Goal: Task Accomplishment & Management: Use online tool/utility

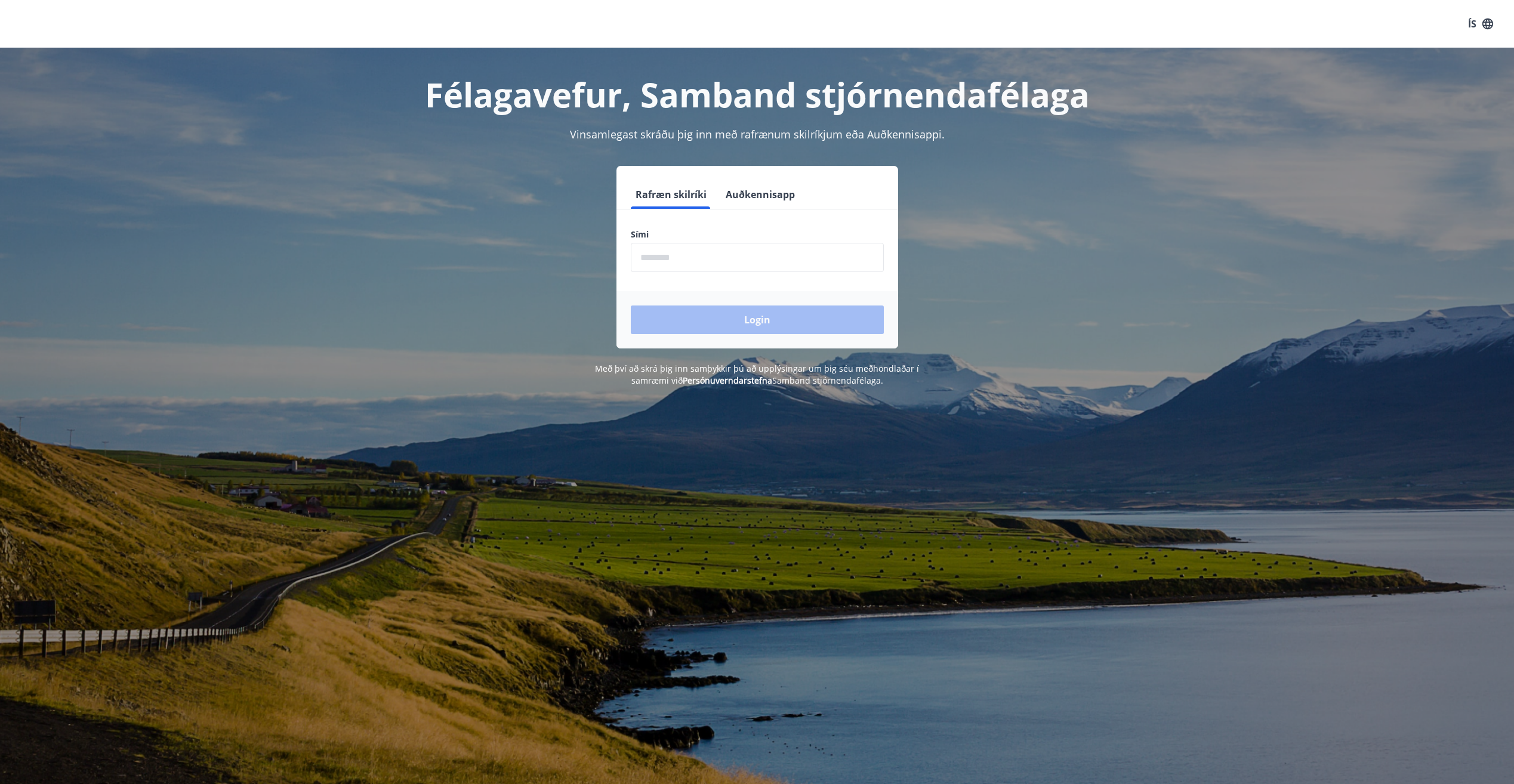
click at [664, 253] on input "phone" at bounding box center [758, 257] width 253 height 29
type input "********"
click at [631, 305] on button "Login" at bounding box center [758, 319] width 253 height 29
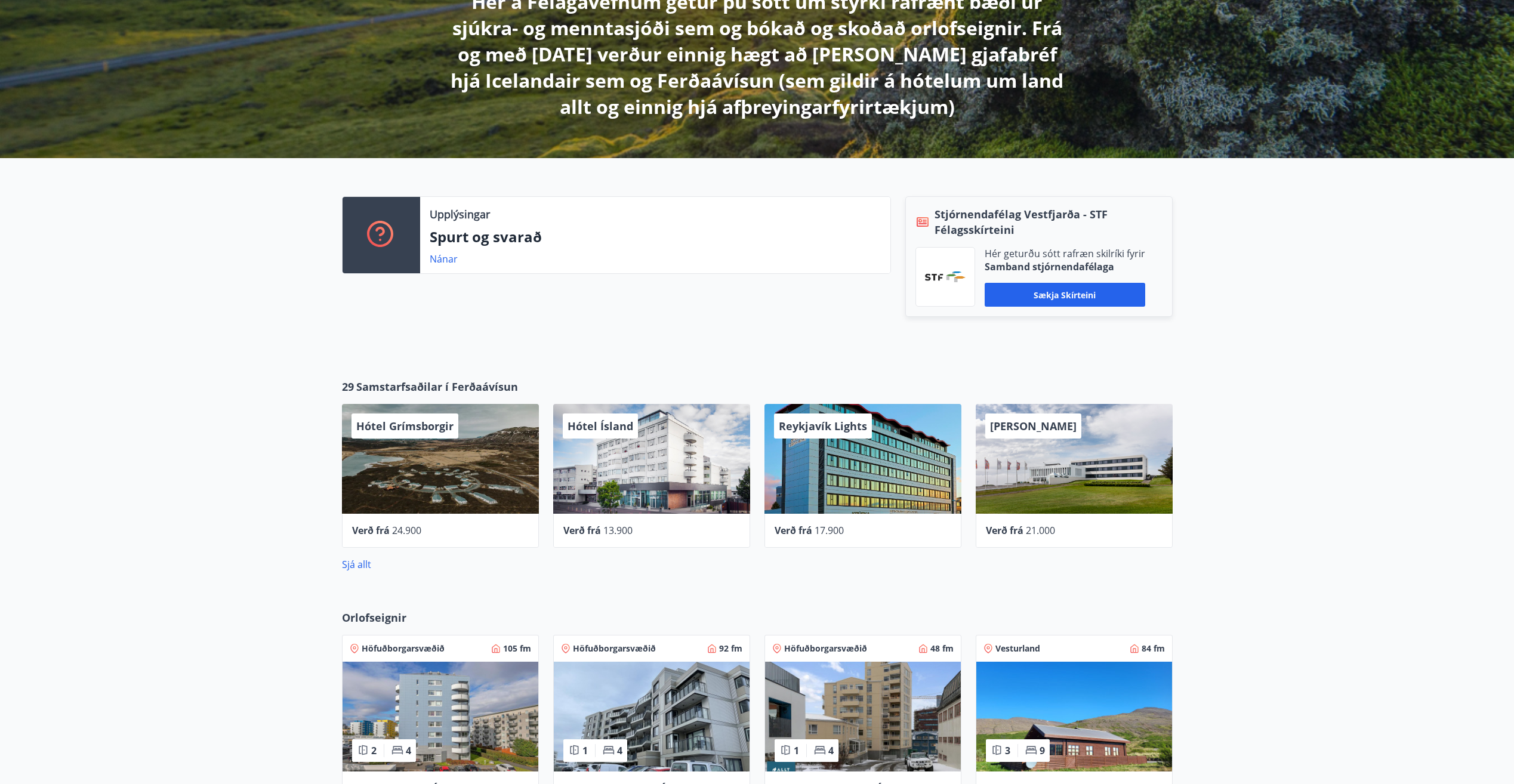
scroll to position [239, 0]
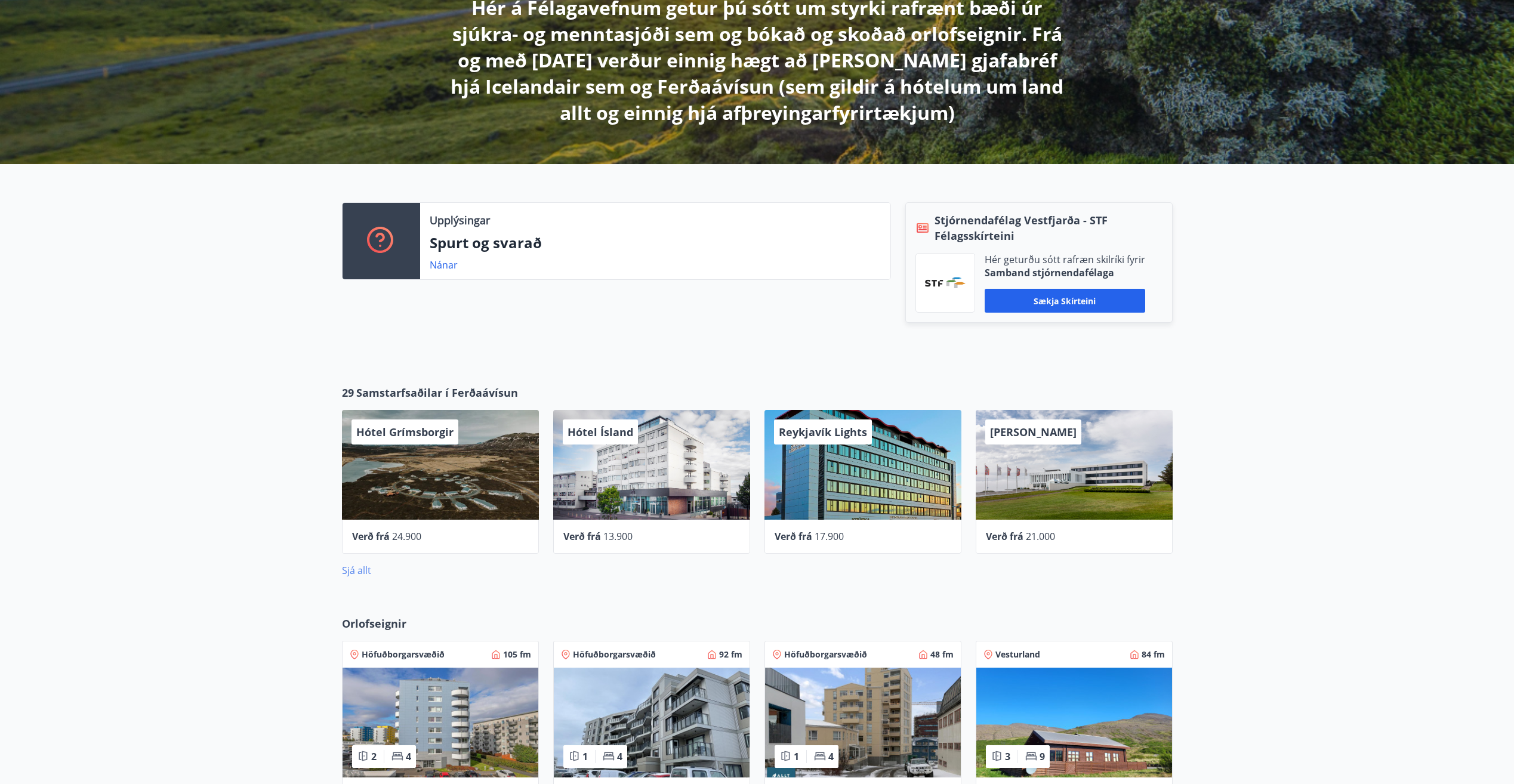
click at [359, 575] on link "Sjá allt" at bounding box center [356, 570] width 29 height 13
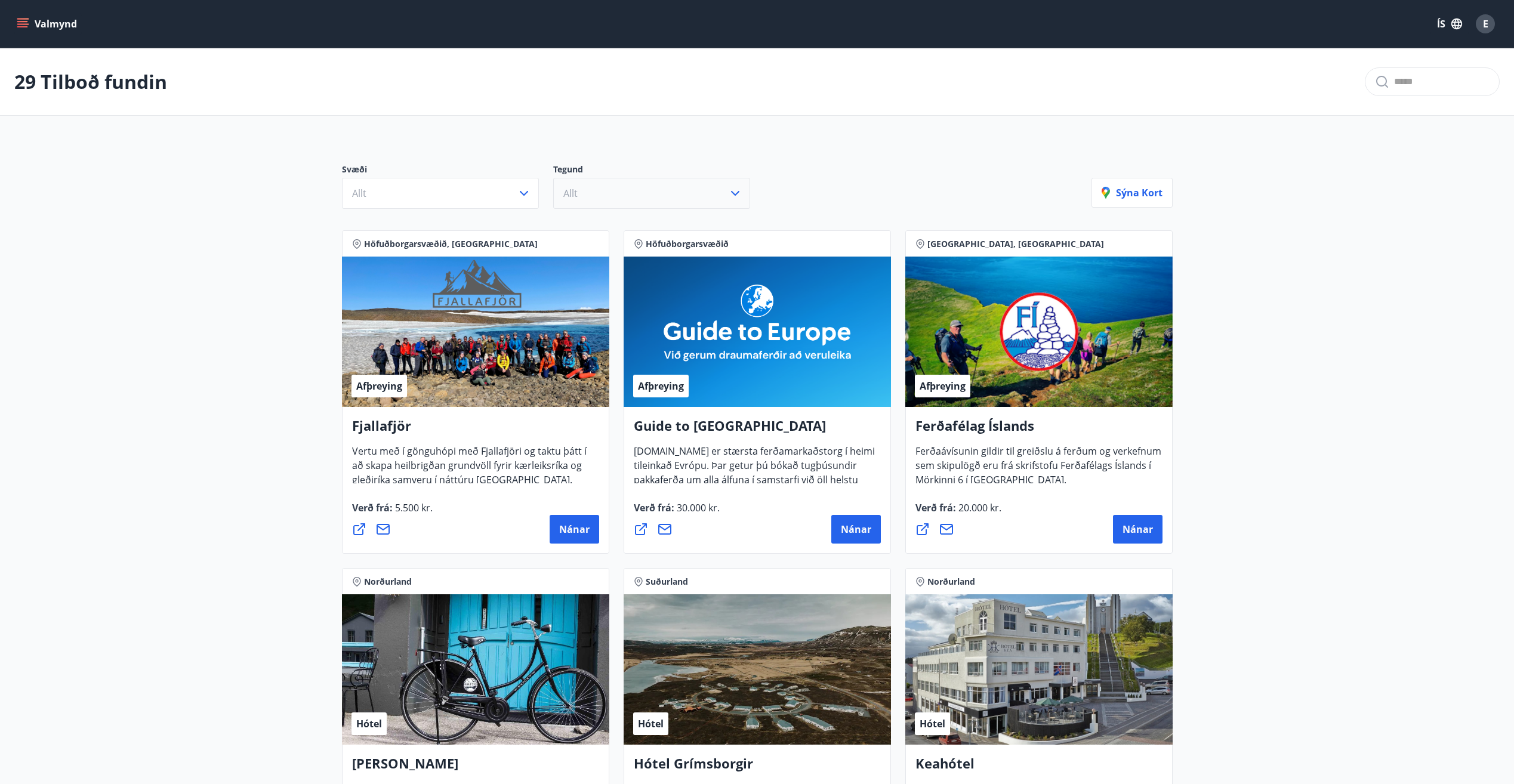
click at [625, 188] on button "Allt" at bounding box center [651, 193] width 197 height 31
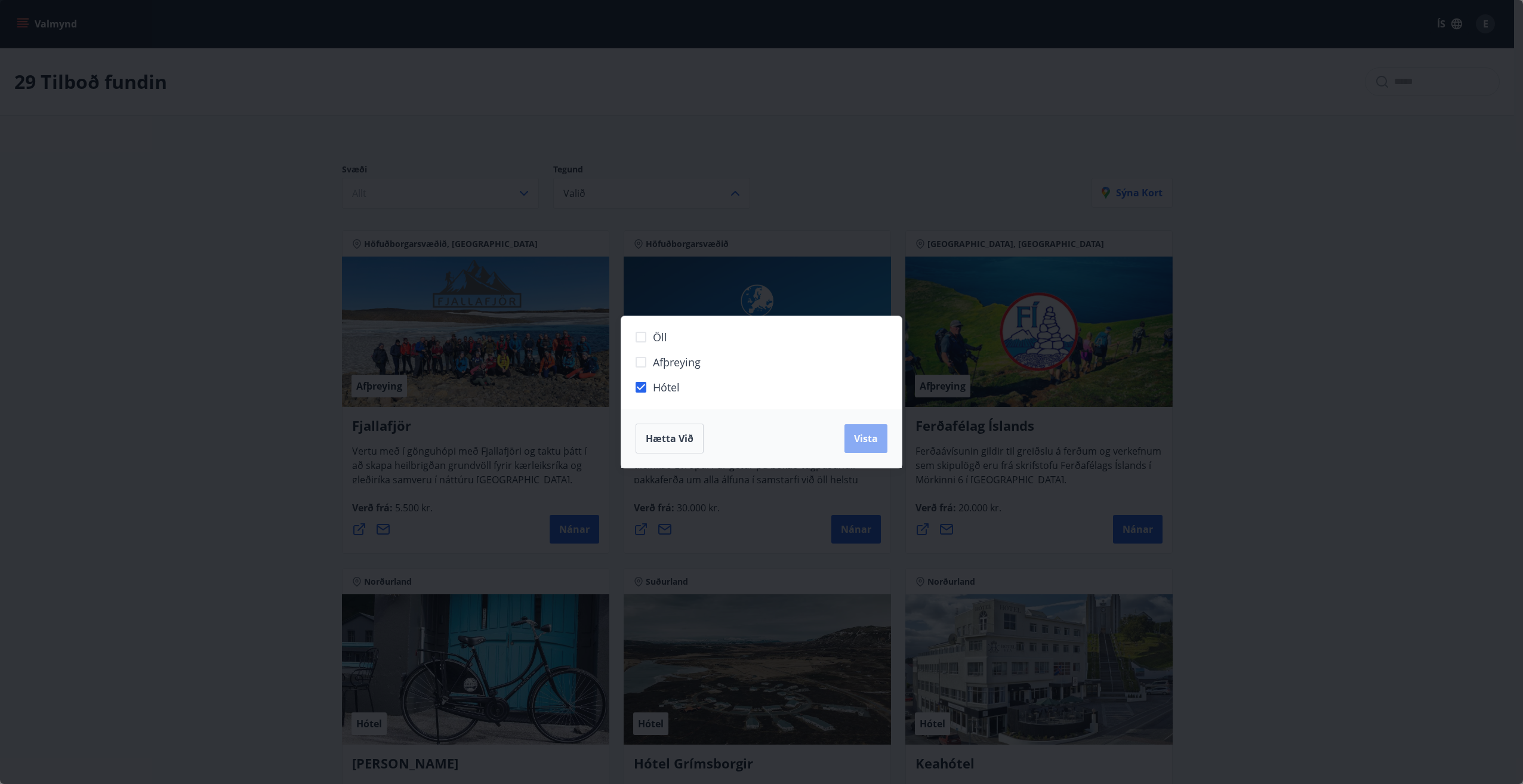
click at [866, 437] on span "Vista" at bounding box center [866, 438] width 24 height 13
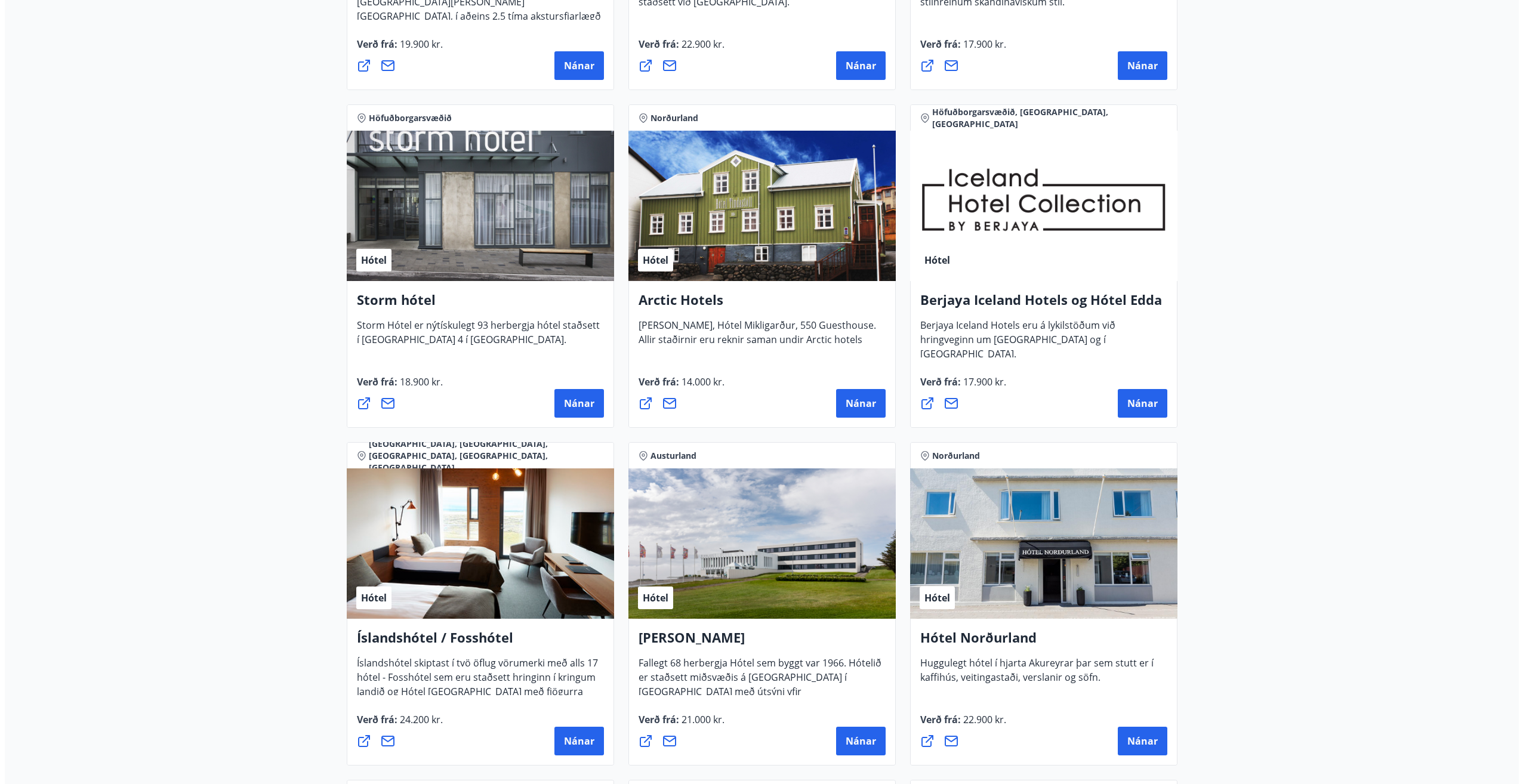
scroll to position [835, 0]
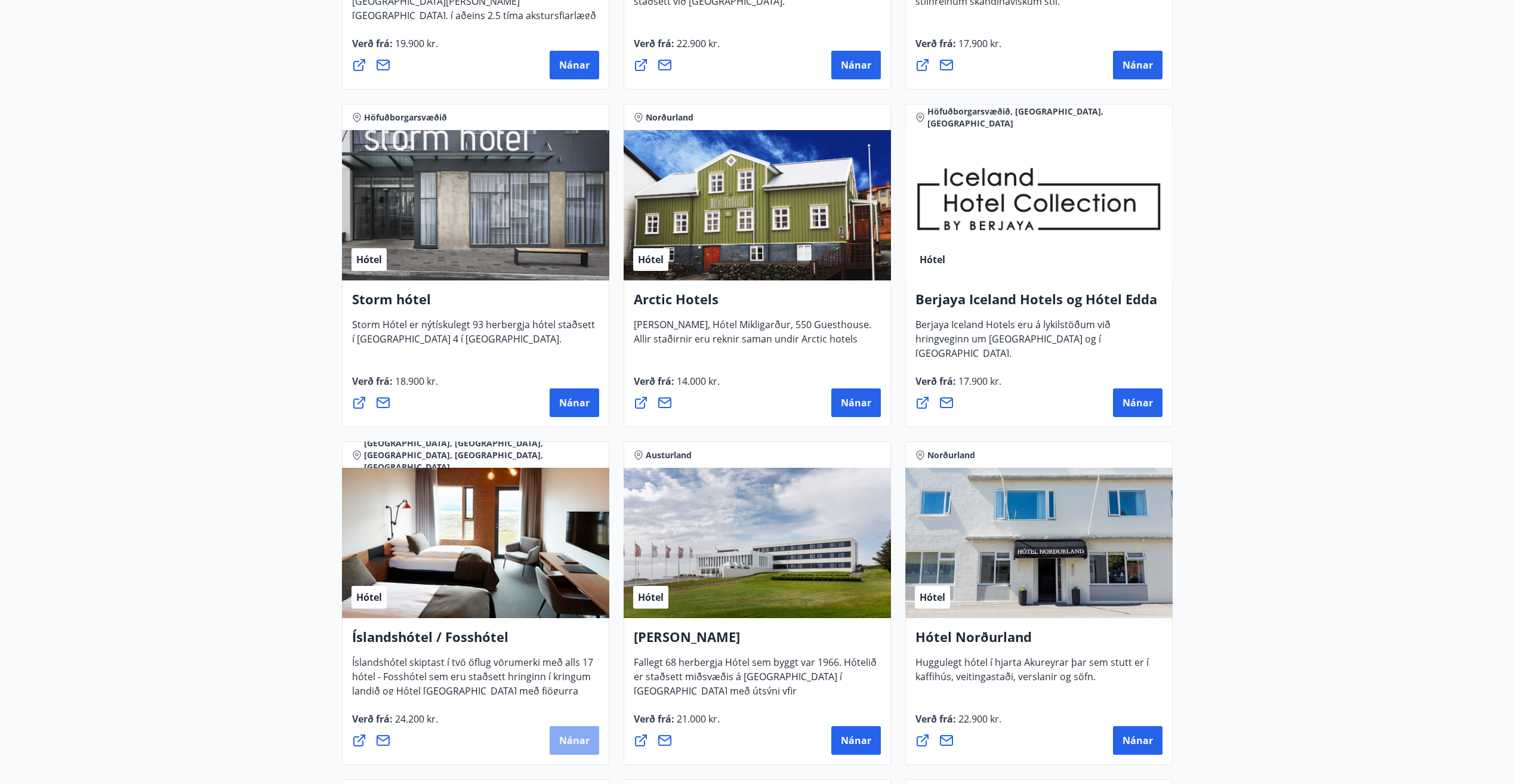
click at [560, 740] on span "Nánar" at bounding box center [575, 740] width 31 height 13
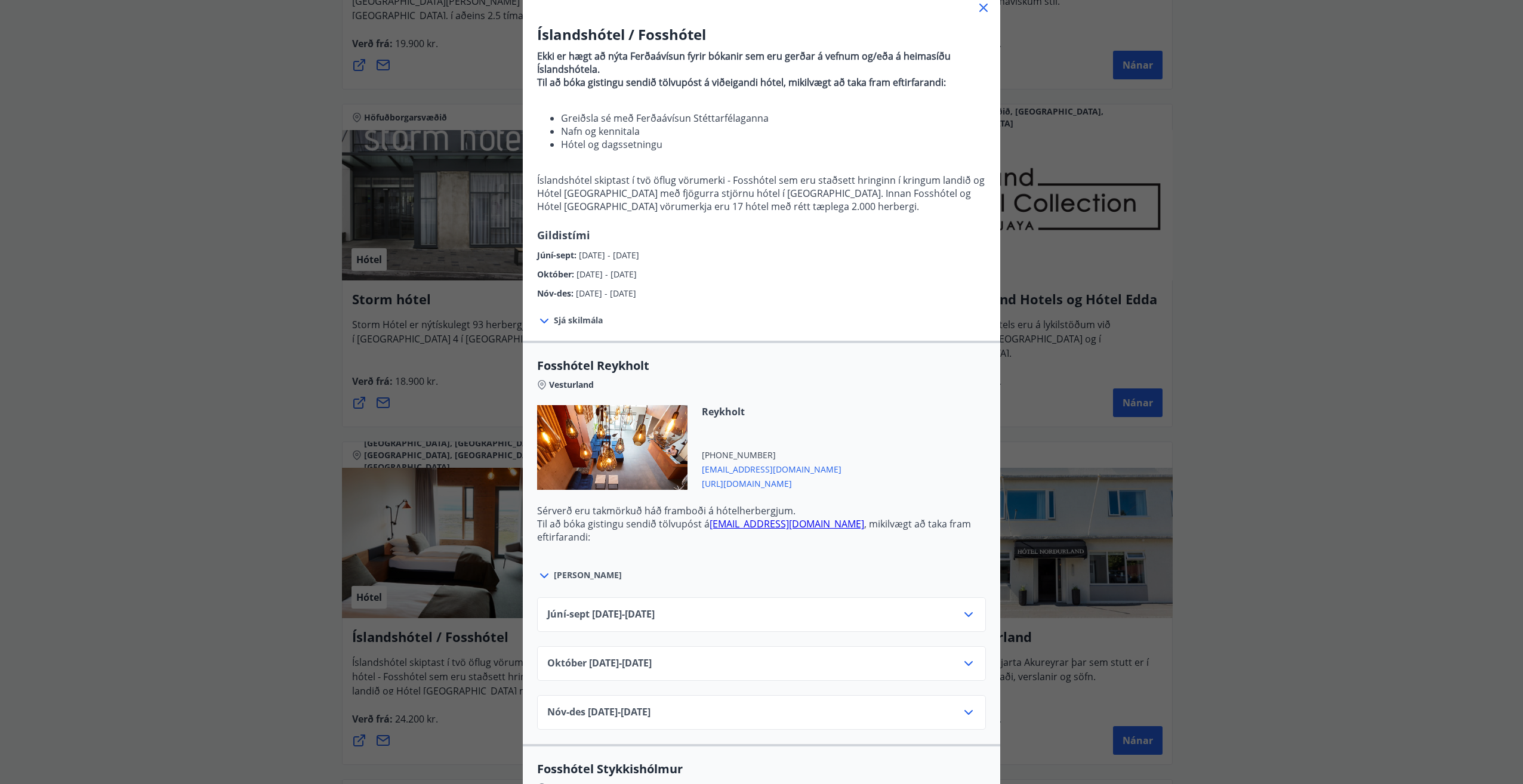
scroll to position [60, 0]
